Goal: Find specific page/section: Find specific page/section

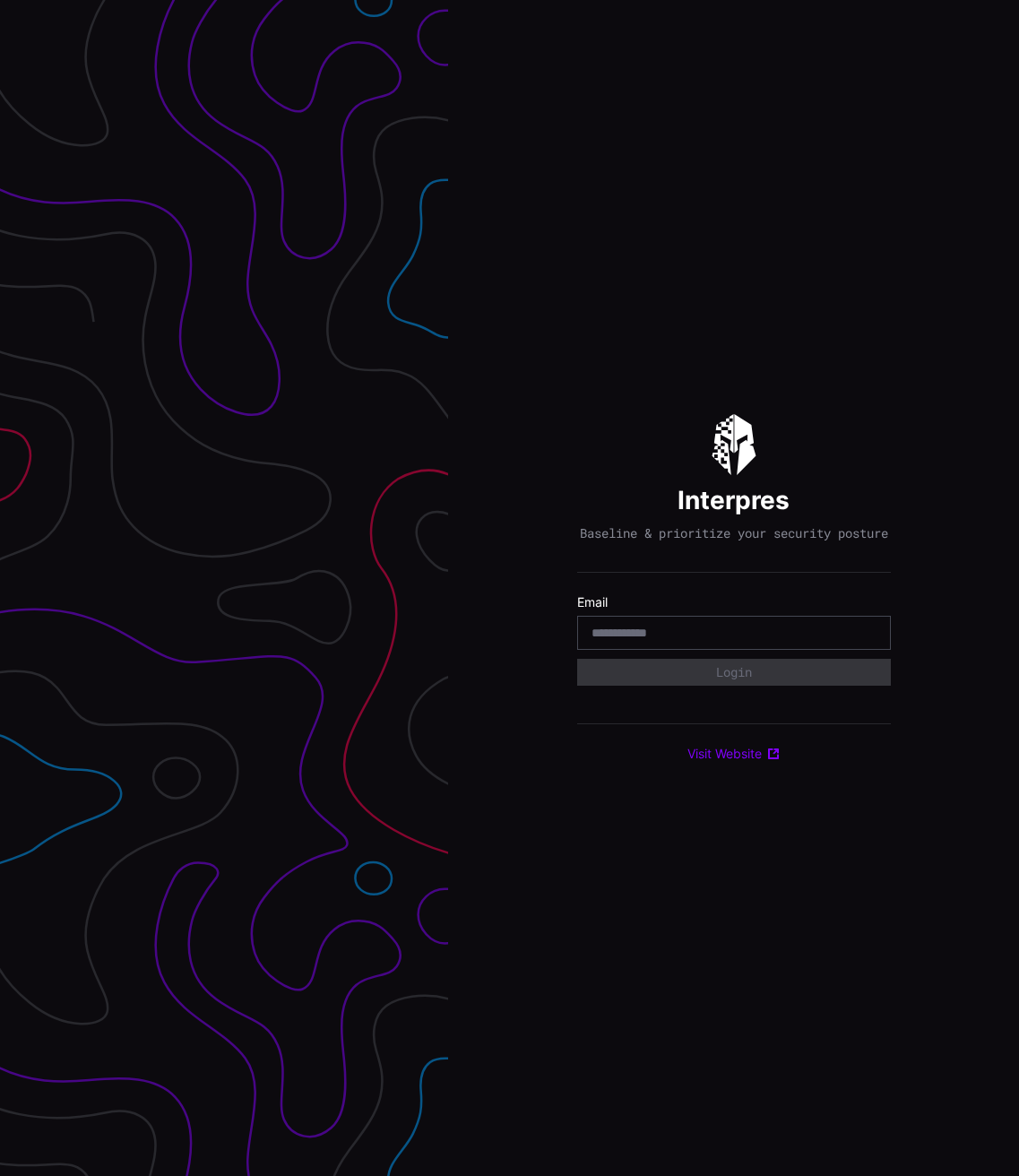
click at [739, 650] on div at bounding box center [734, 632] width 314 height 34
click at [741, 638] on input "email" at bounding box center [733, 632] width 285 height 16
type input "**********"
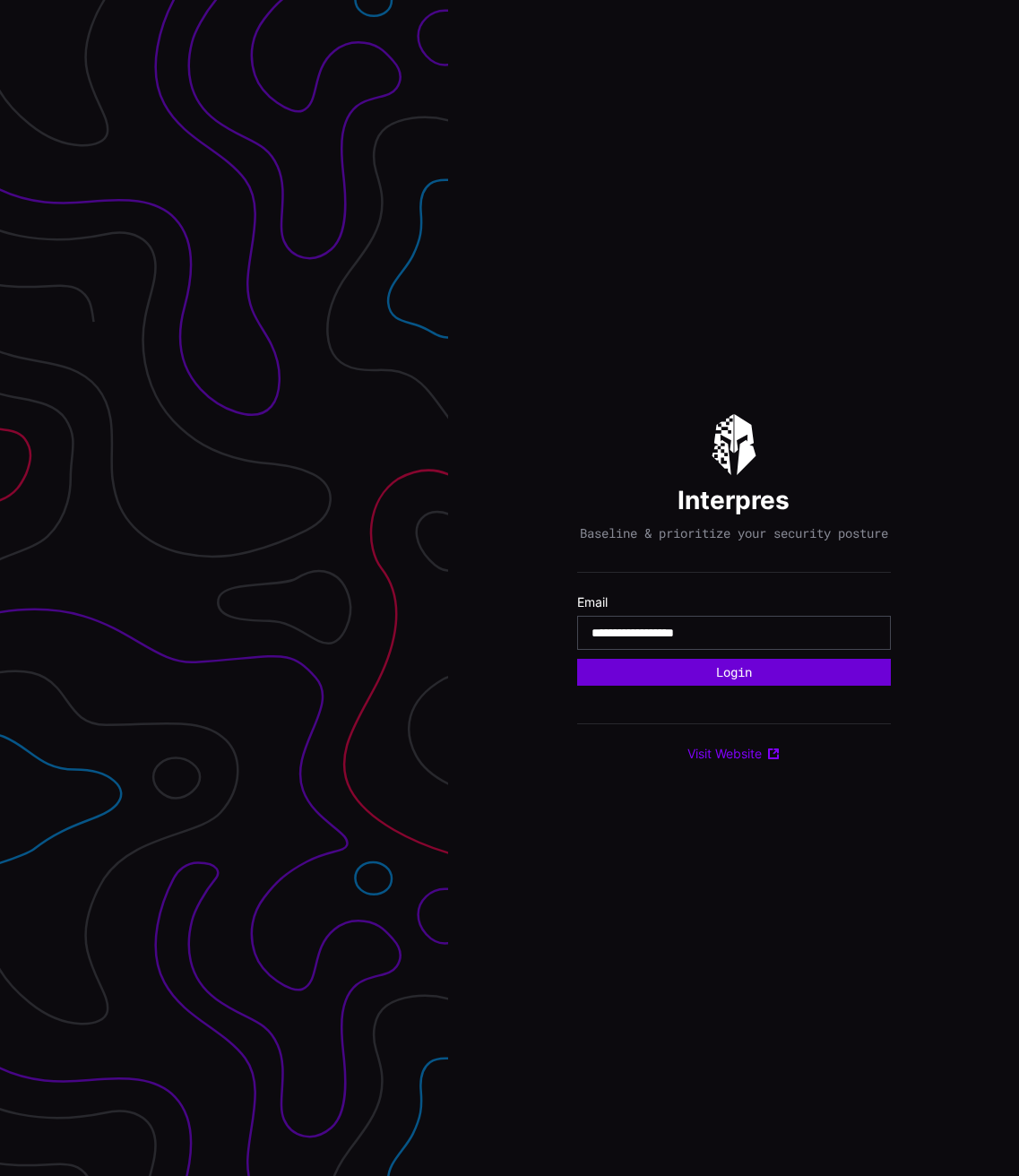
click at [718, 682] on button "Login" at bounding box center [734, 671] width 314 height 26
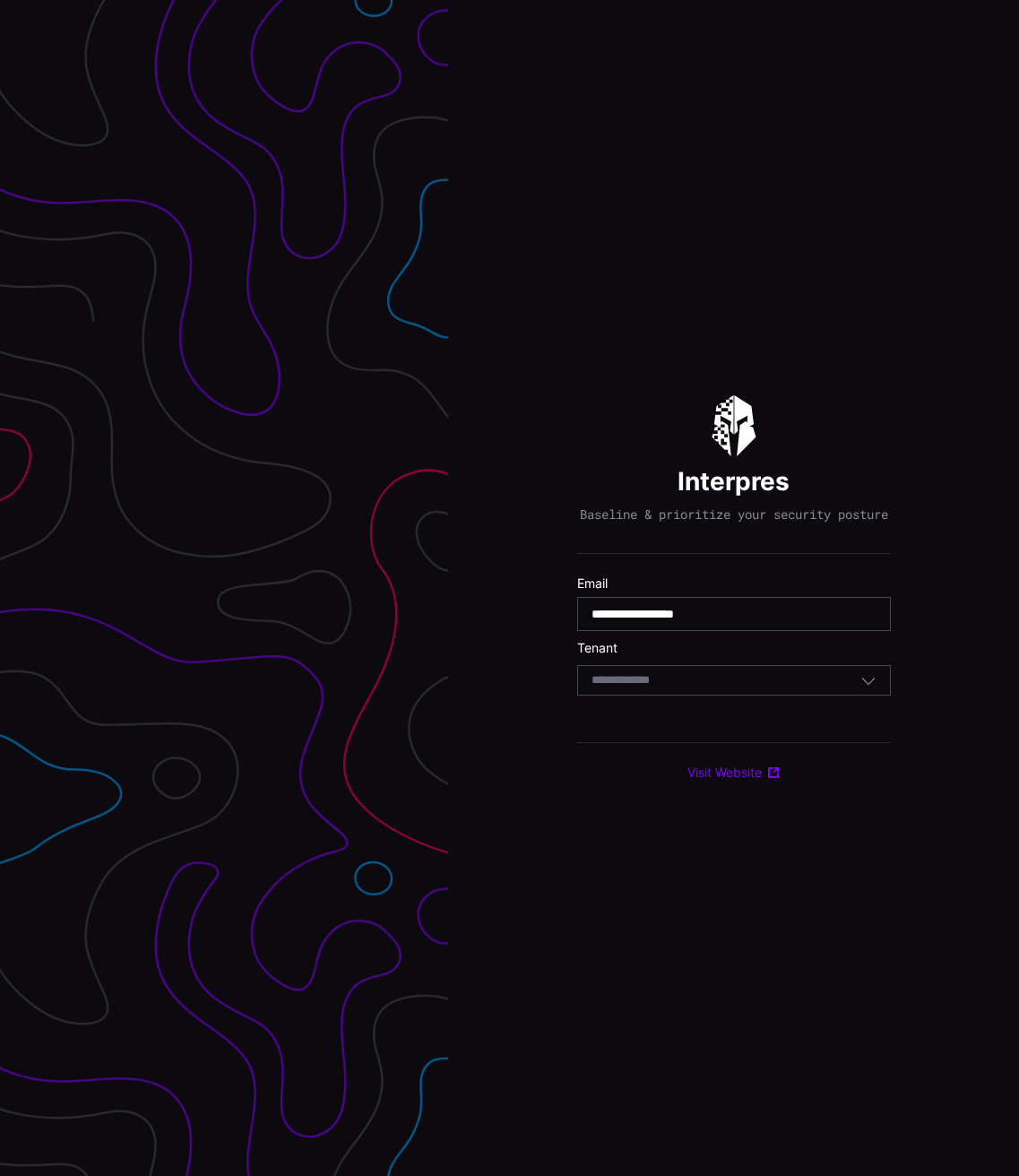
click at [717, 679] on div "Select Tenant" at bounding box center [725, 680] width 268 height 16
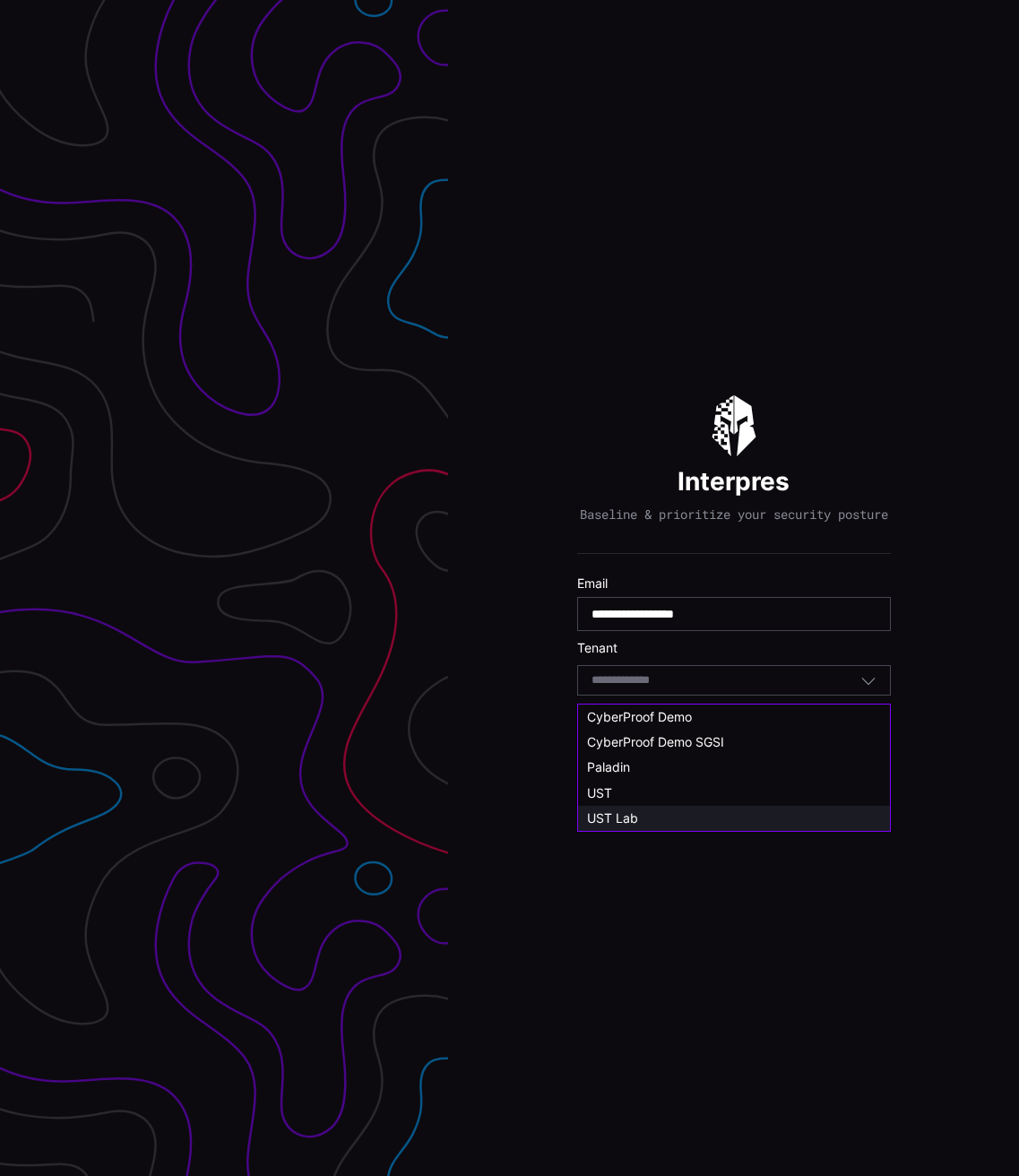
click at [687, 807] on div "UST Lab" at bounding box center [734, 818] width 312 height 25
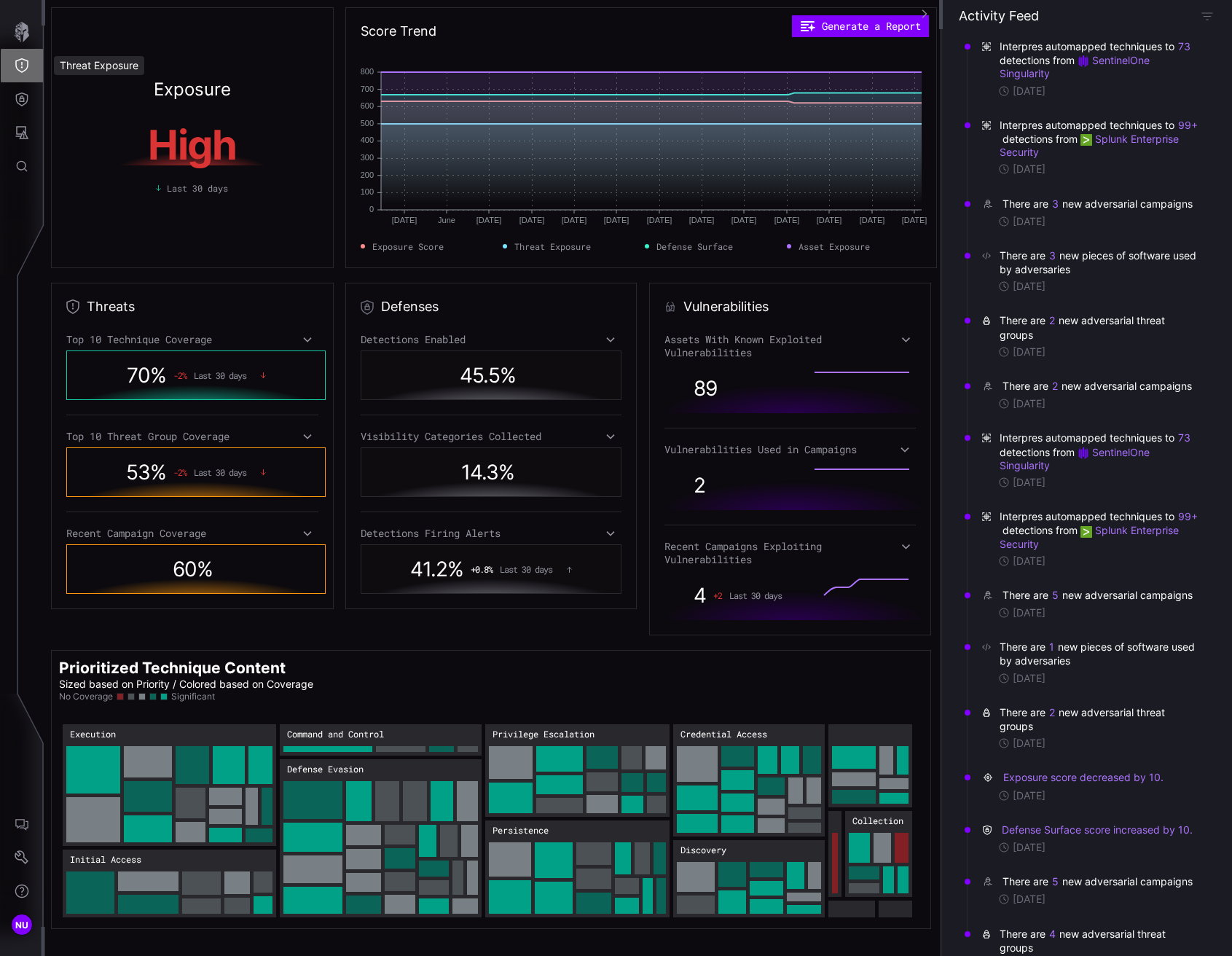
click at [26, 64] on icon "Threat Exposure" at bounding box center [22, 65] width 14 height 14
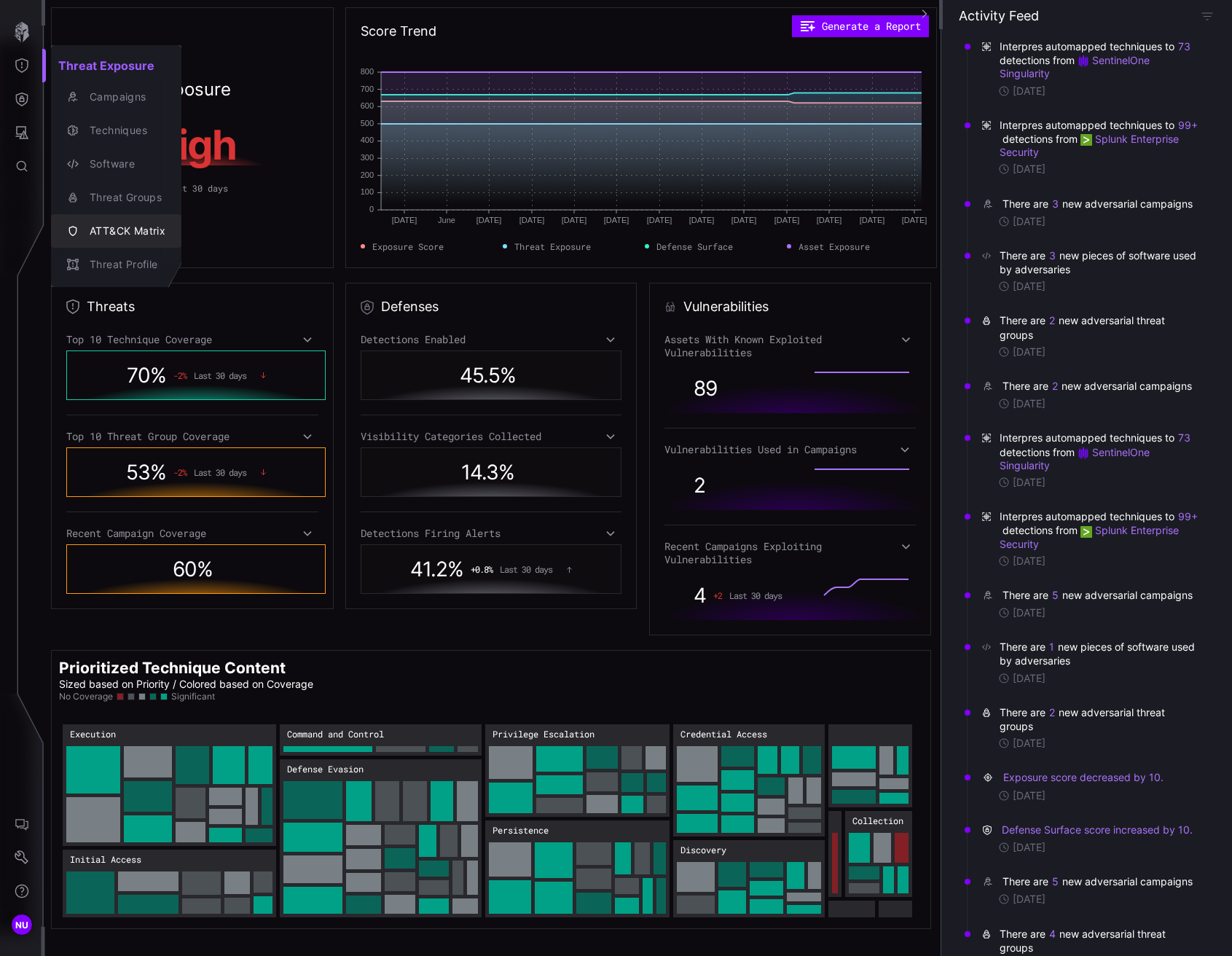
click at [107, 228] on div "ATT&CK Matrix" at bounding box center [124, 231] width 83 height 18
